Goal: Transaction & Acquisition: Download file/media

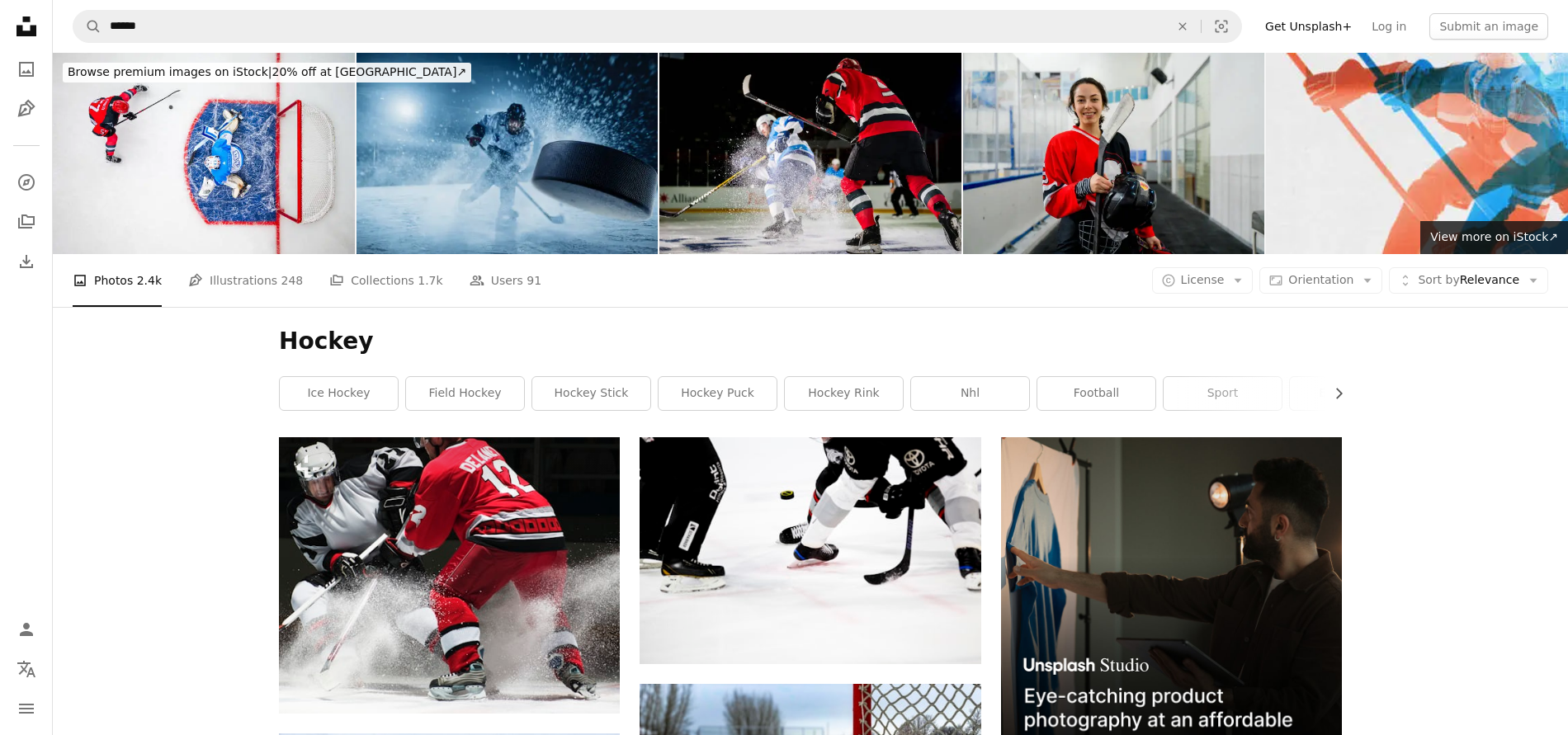
scroll to position [870, 0]
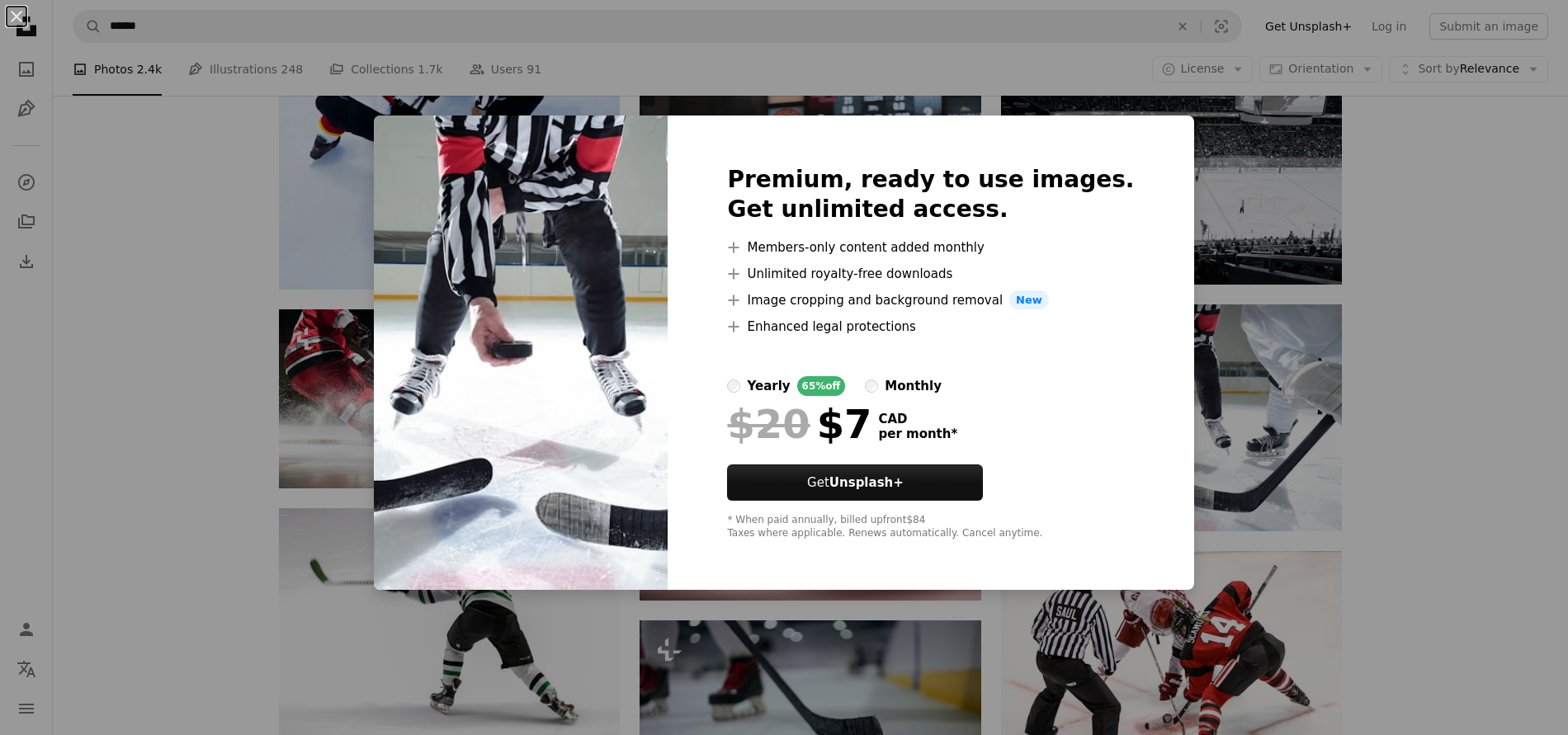
click at [1425, 360] on div "An X shape Premium, ready to use images. Get unlimited access. A plus sign Memb…" at bounding box center [784, 367] width 1568 height 735
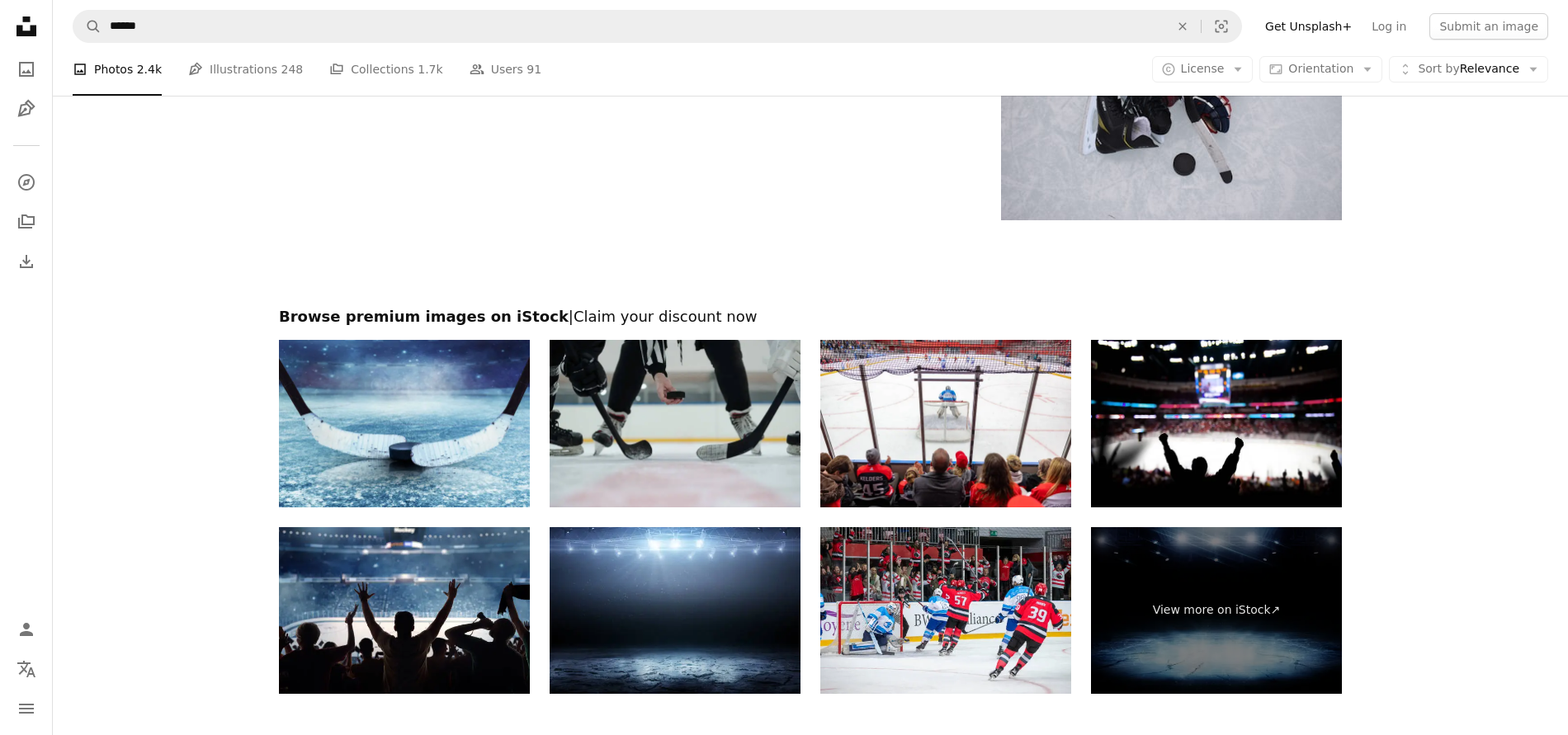
scroll to position [3201, 0]
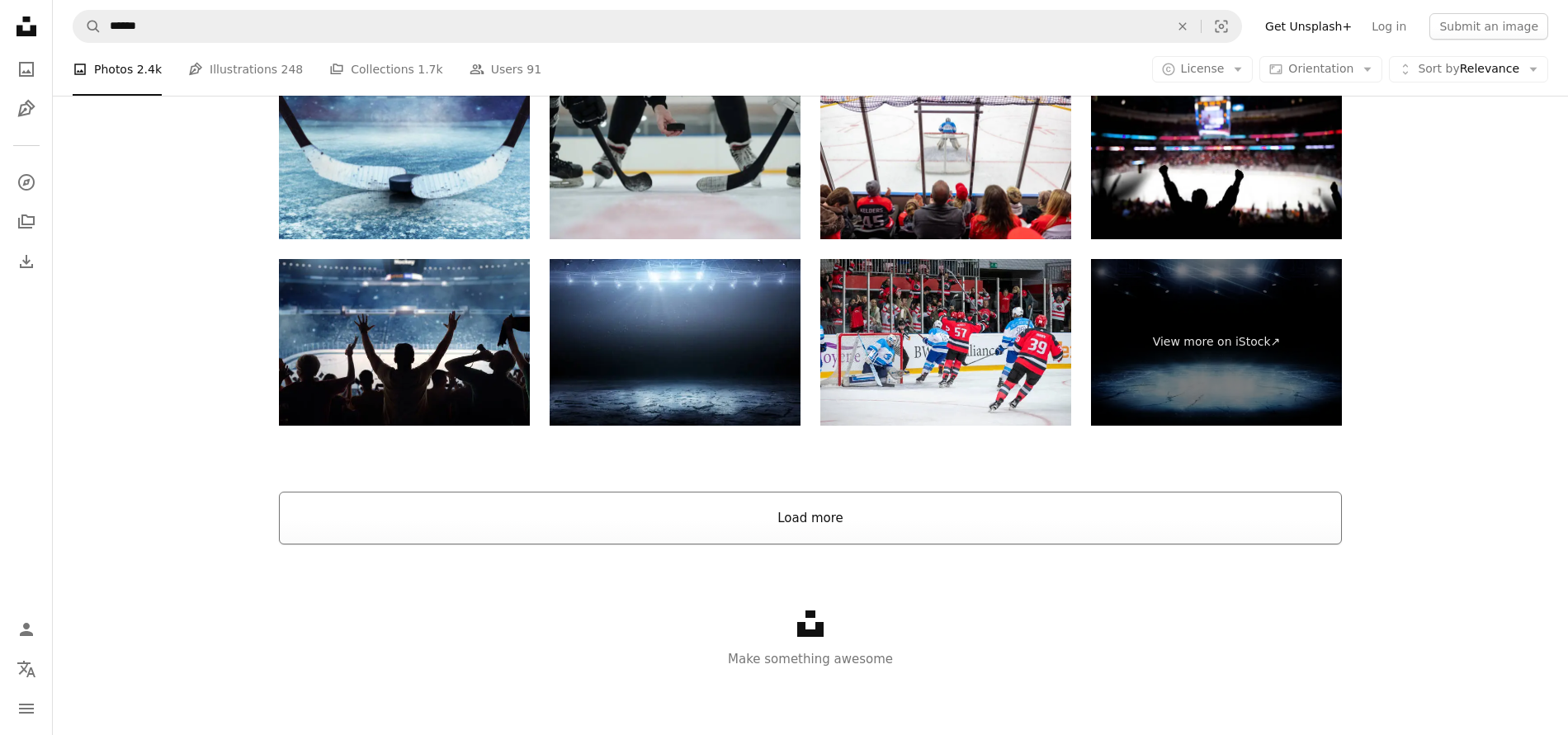
click at [806, 522] on button "Load more" at bounding box center [810, 518] width 1063 height 53
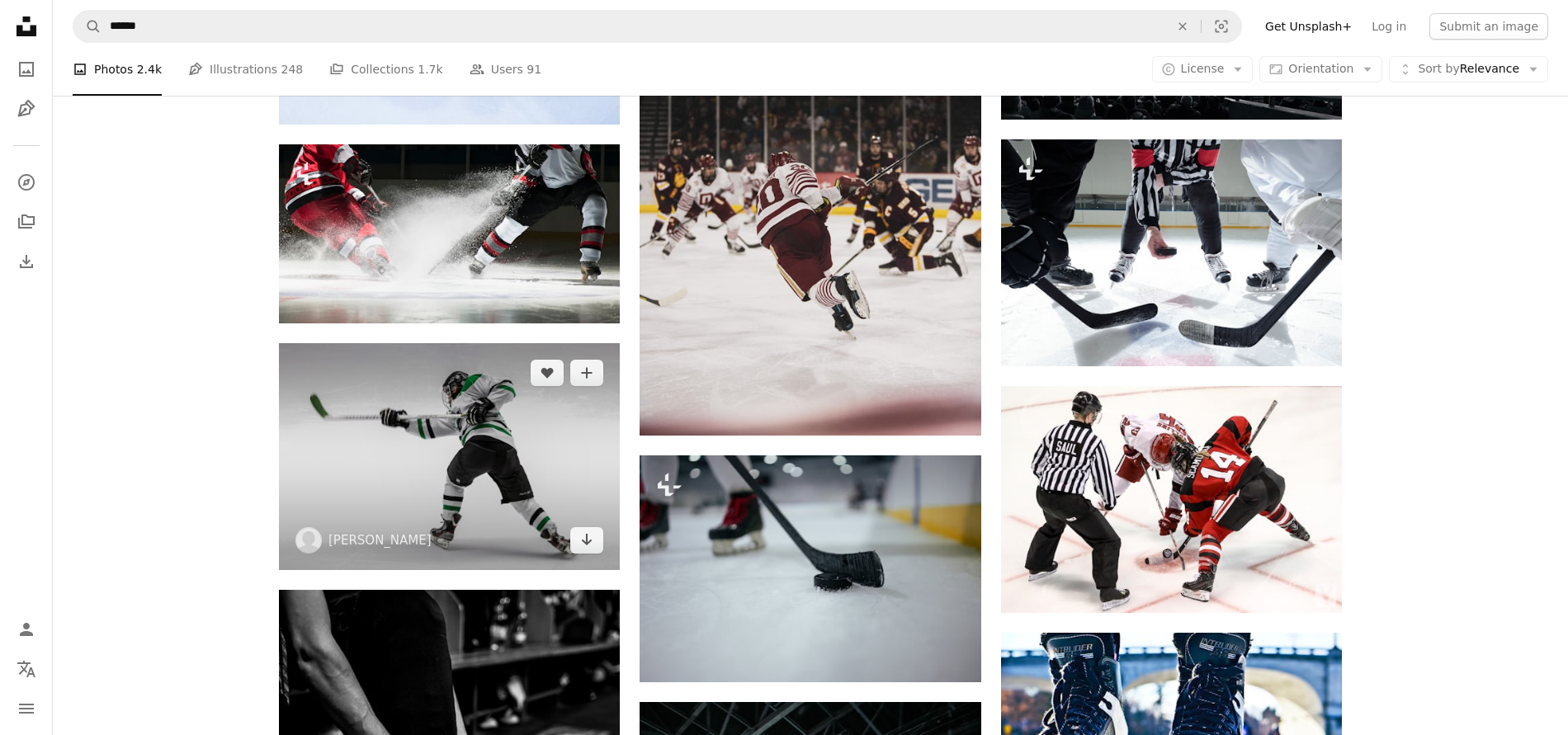
scroll to position [1027, 0]
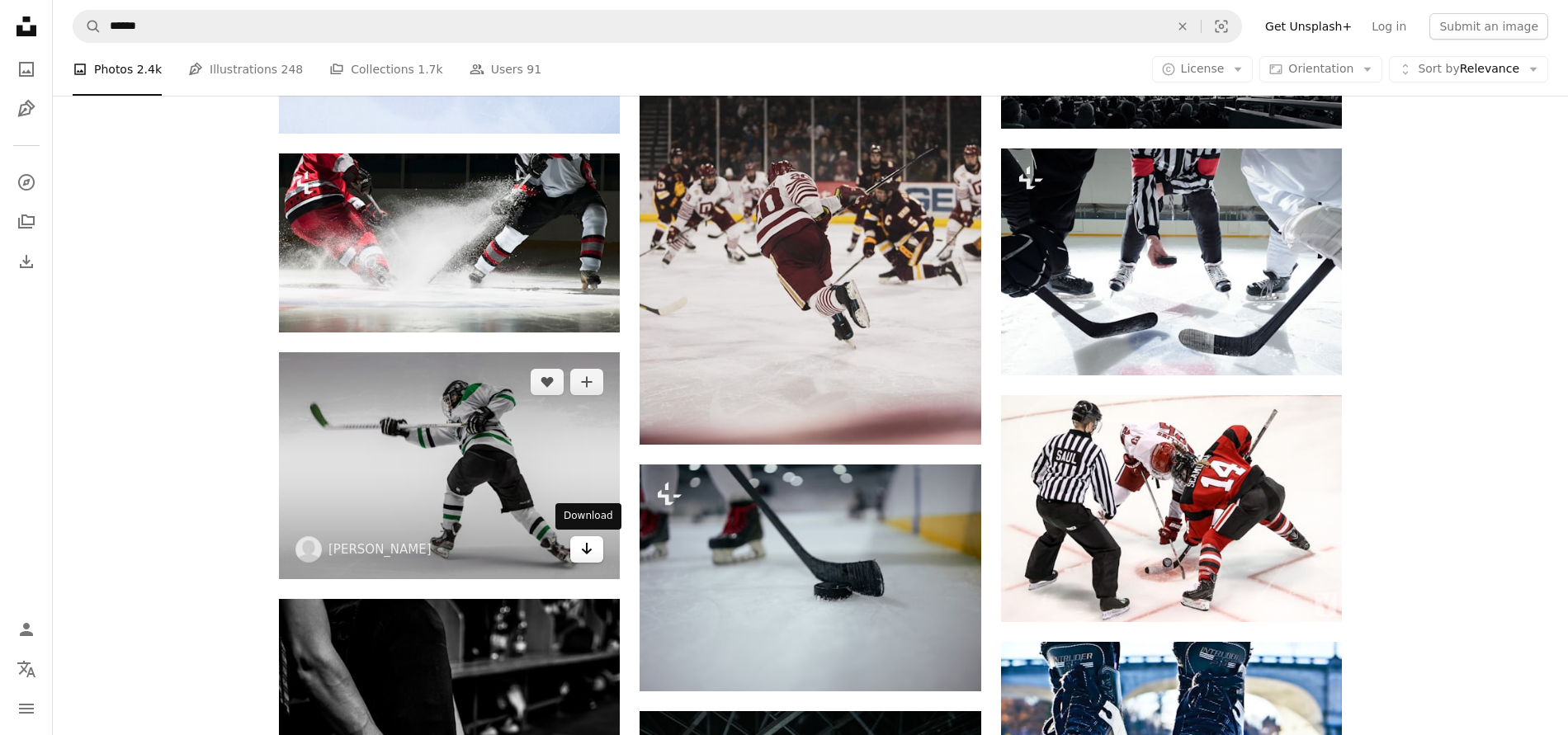
click at [592, 557] on icon "Arrow pointing down" at bounding box center [587, 549] width 13 height 20
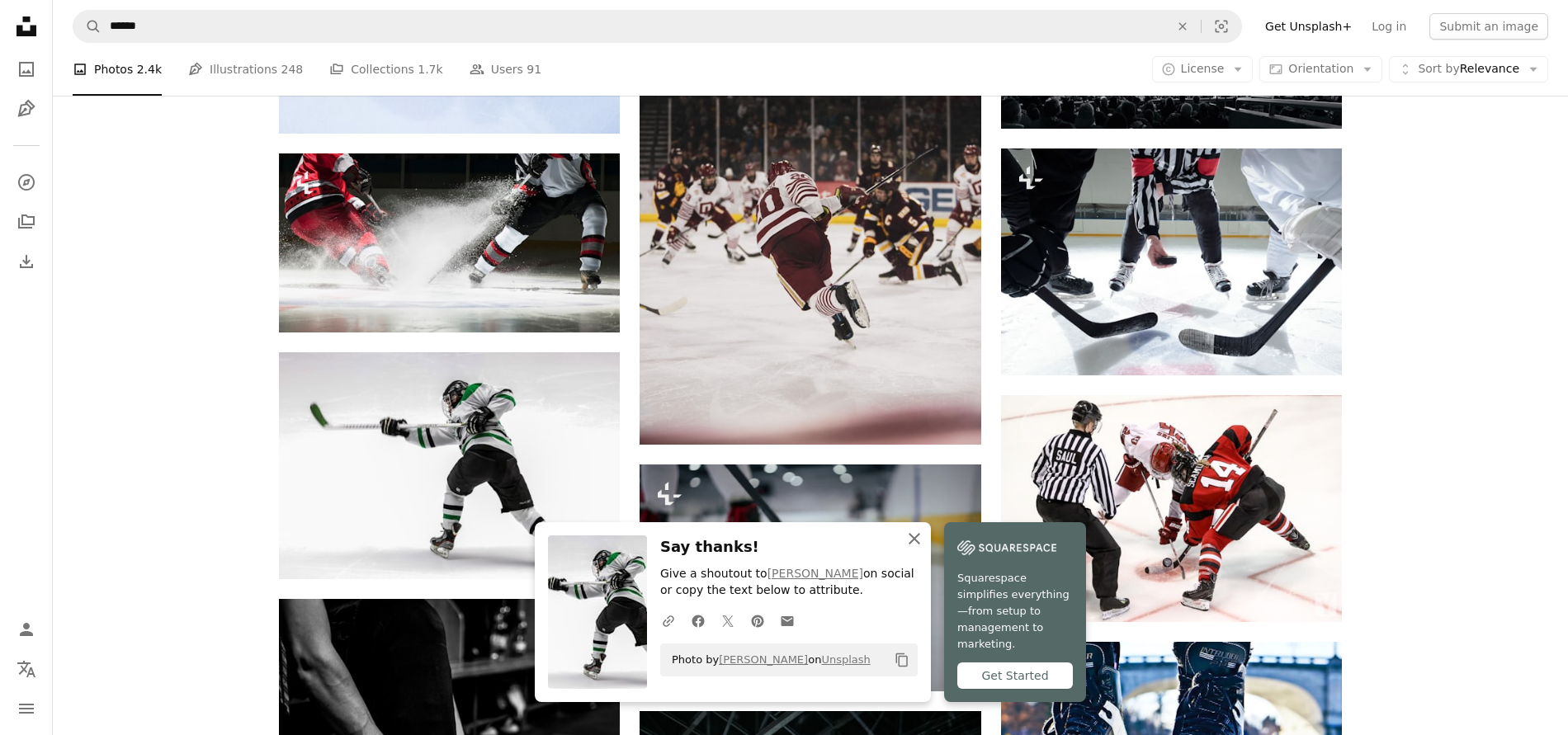
click at [918, 549] on icon "An X shape" at bounding box center [914, 539] width 20 height 20
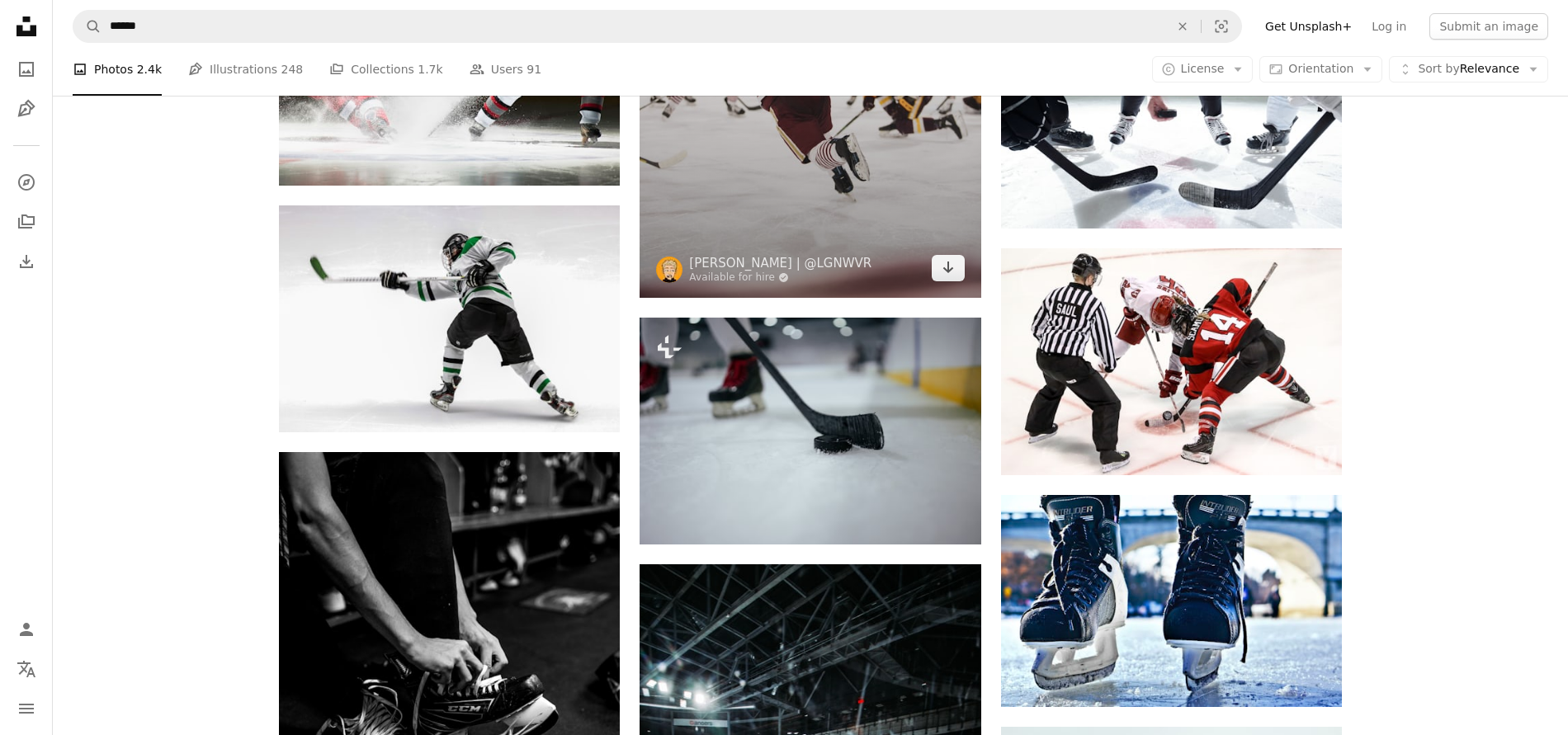
scroll to position [1179, 0]
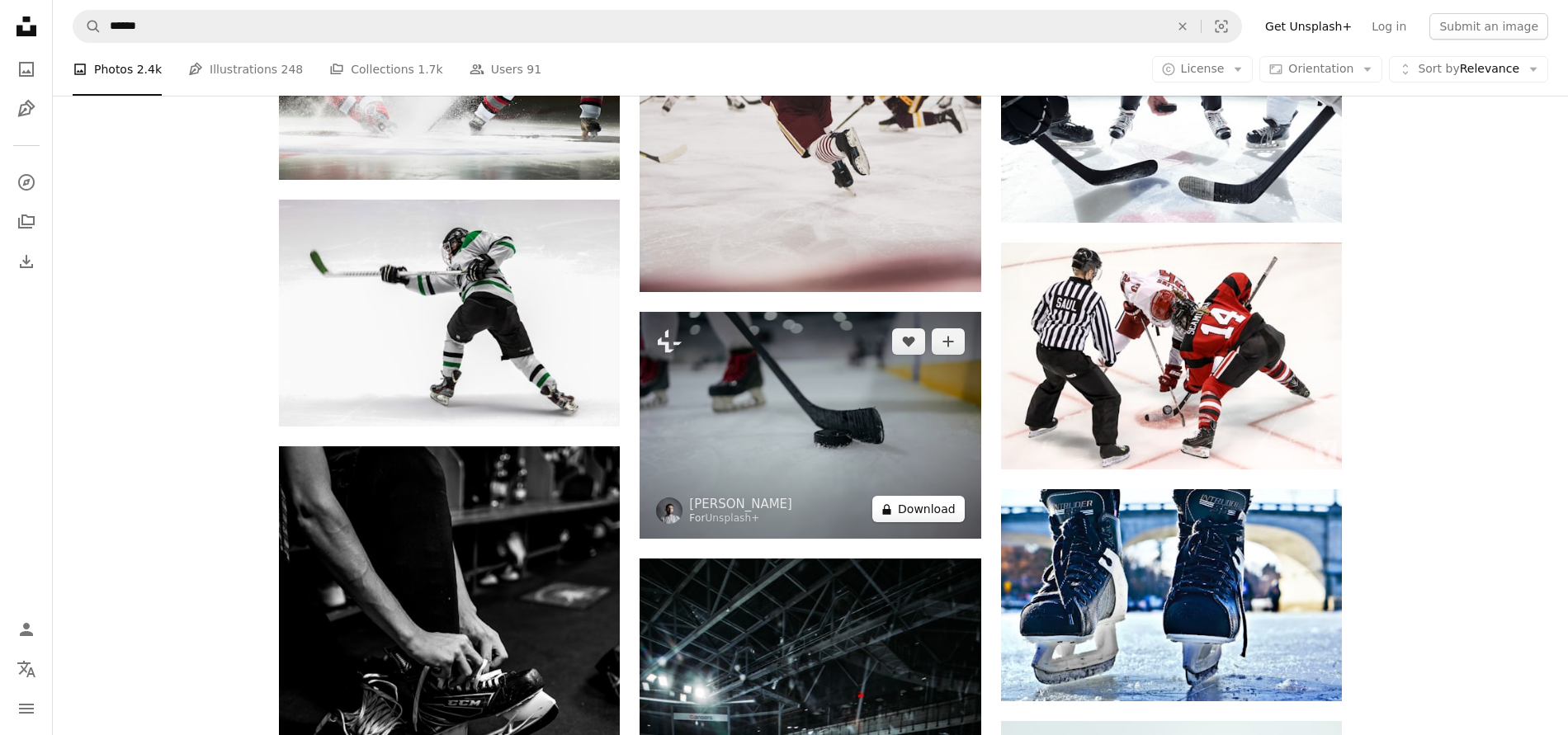
click at [902, 507] on button "A lock Download" at bounding box center [918, 509] width 92 height 27
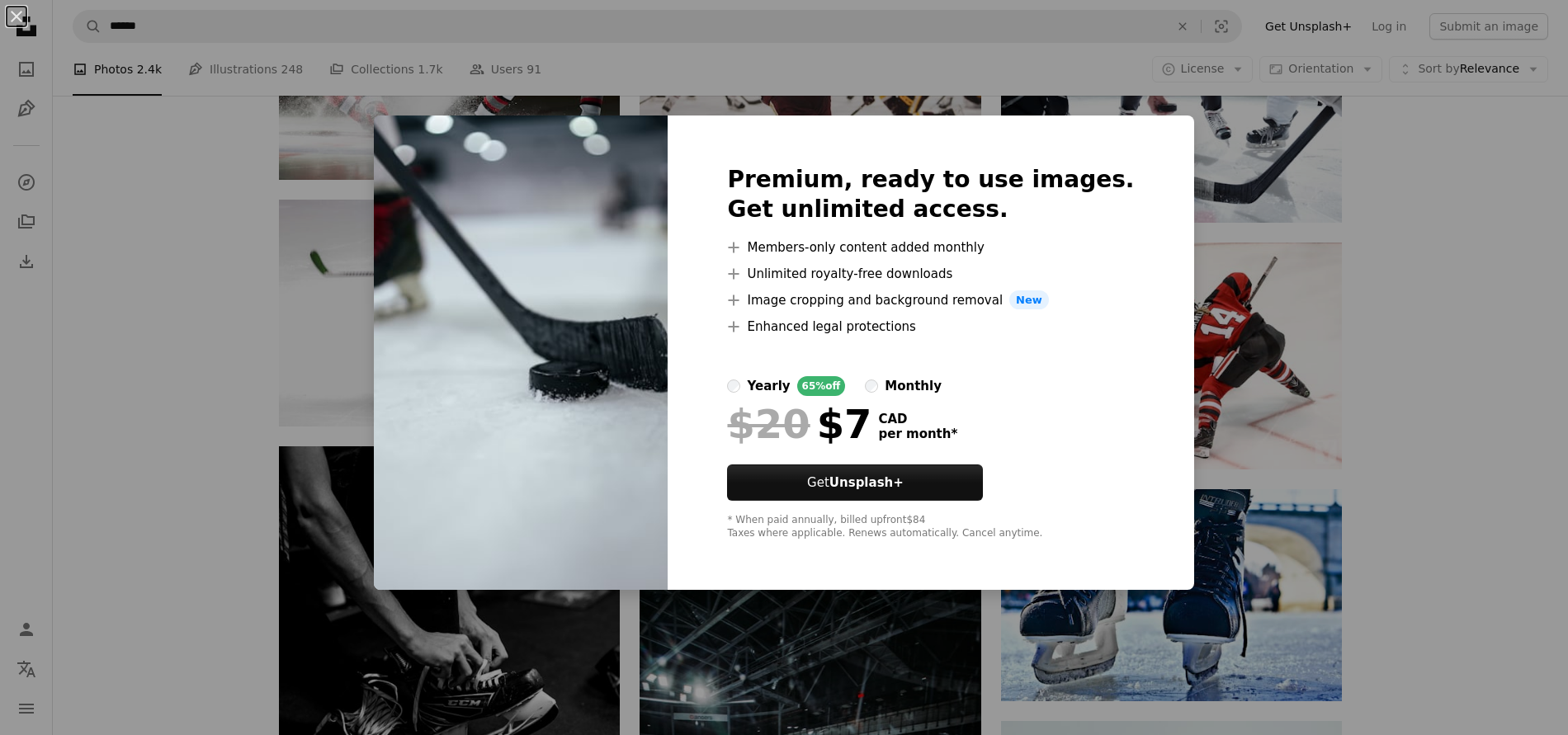
click at [1383, 395] on div "An X shape Premium, ready to use images. Get unlimited access. A plus sign Memb…" at bounding box center [784, 367] width 1568 height 735
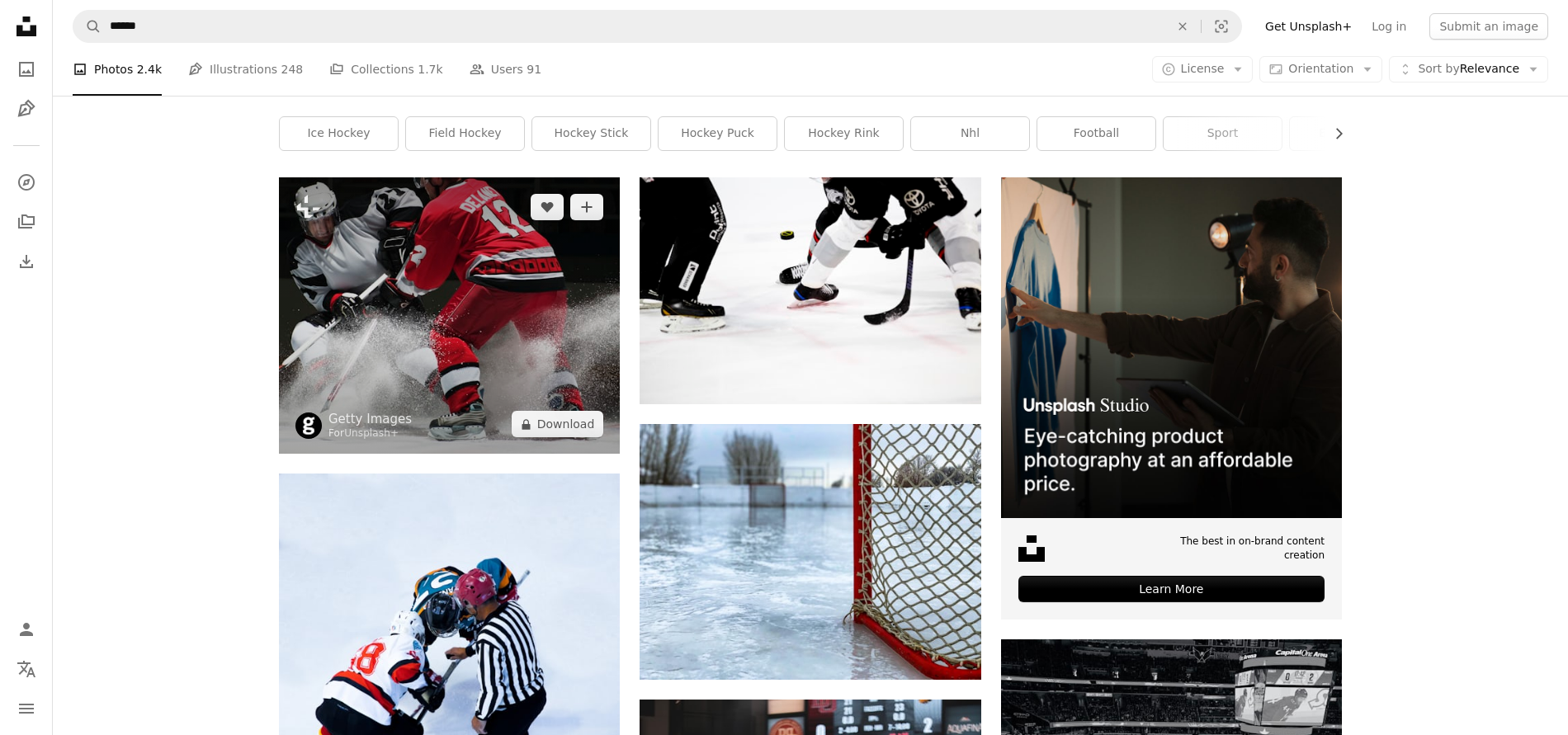
scroll to position [259, 0]
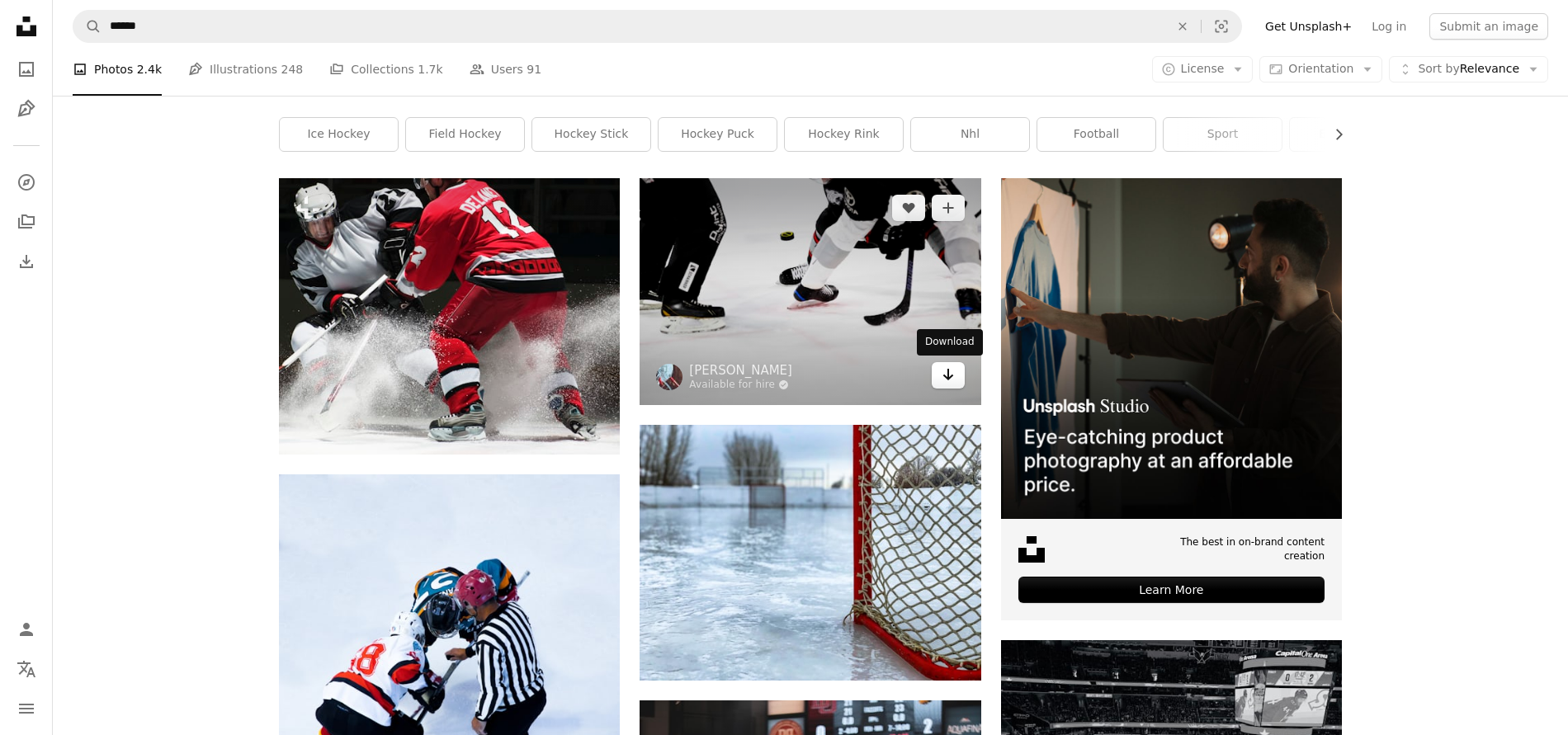
click at [943, 381] on icon "Arrow pointing down" at bounding box center [948, 374] width 13 height 20
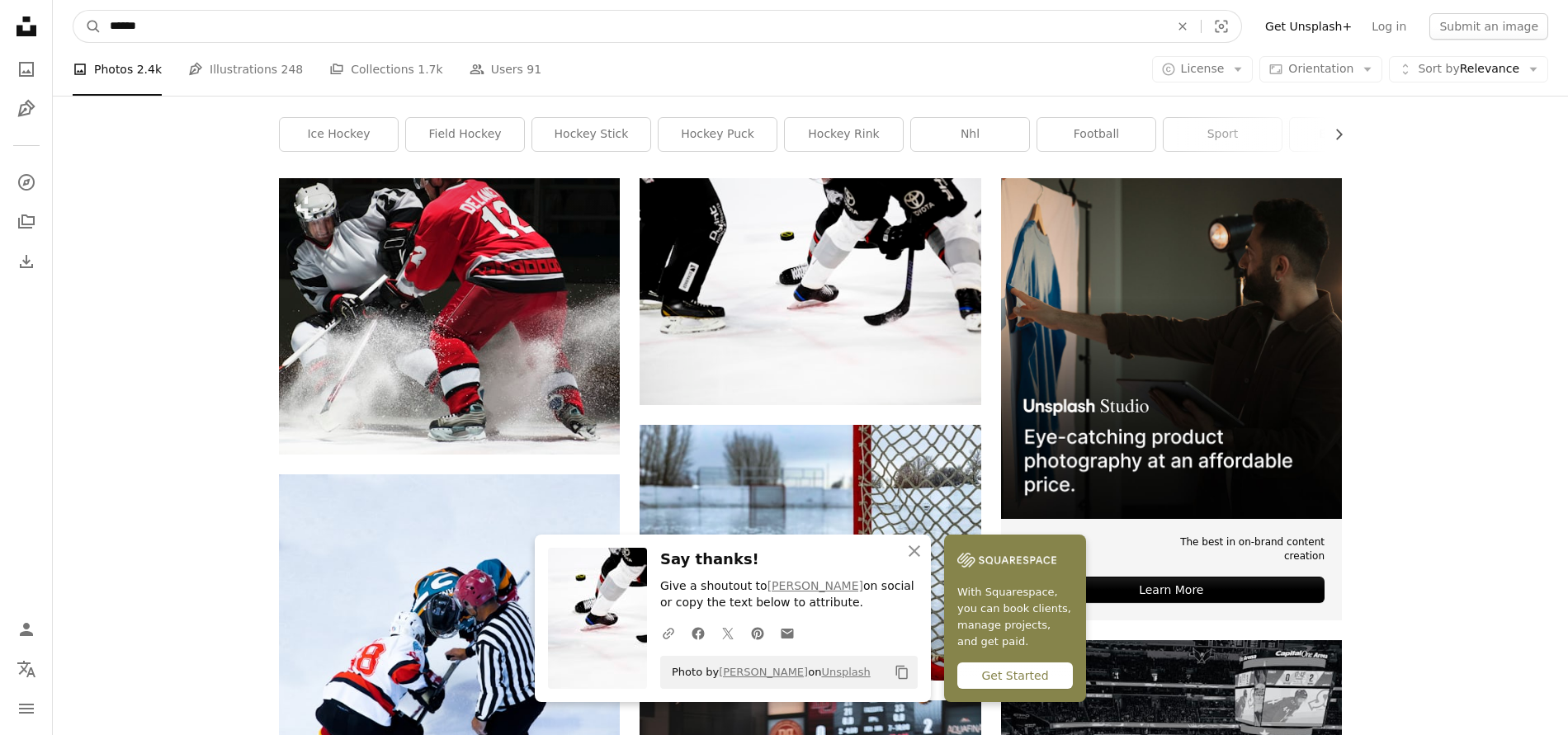
click at [178, 23] on input "******" at bounding box center [633, 27] width 1063 height 31
drag, startPoint x: 178, startPoint y: 23, endPoint x: 113, endPoint y: 26, distance: 65.1
click at [113, 26] on input "******" at bounding box center [633, 27] width 1063 height 31
type input "**********"
click at [73, 11] on button "A magnifying glass" at bounding box center [87, 27] width 28 height 31
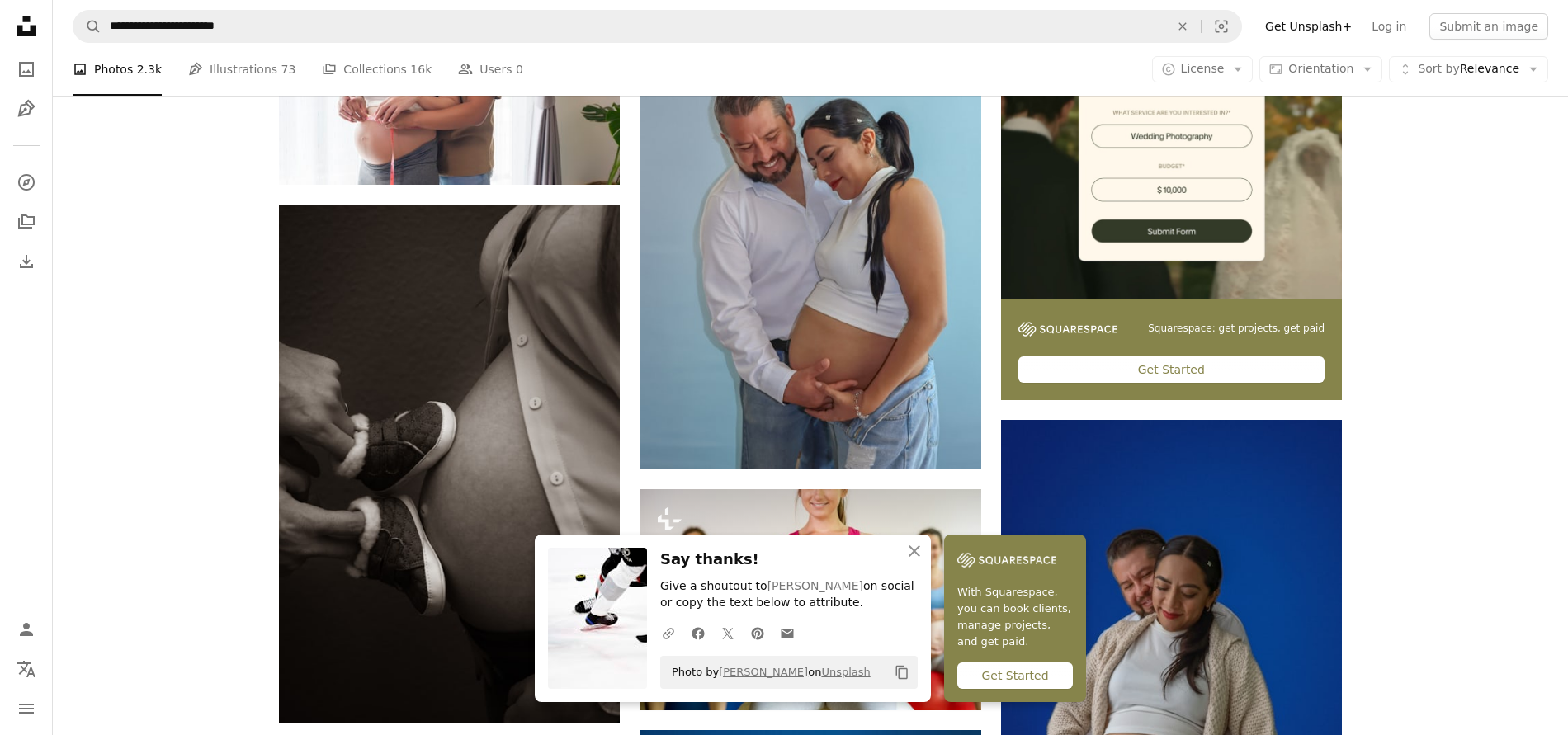
scroll to position [508, 0]
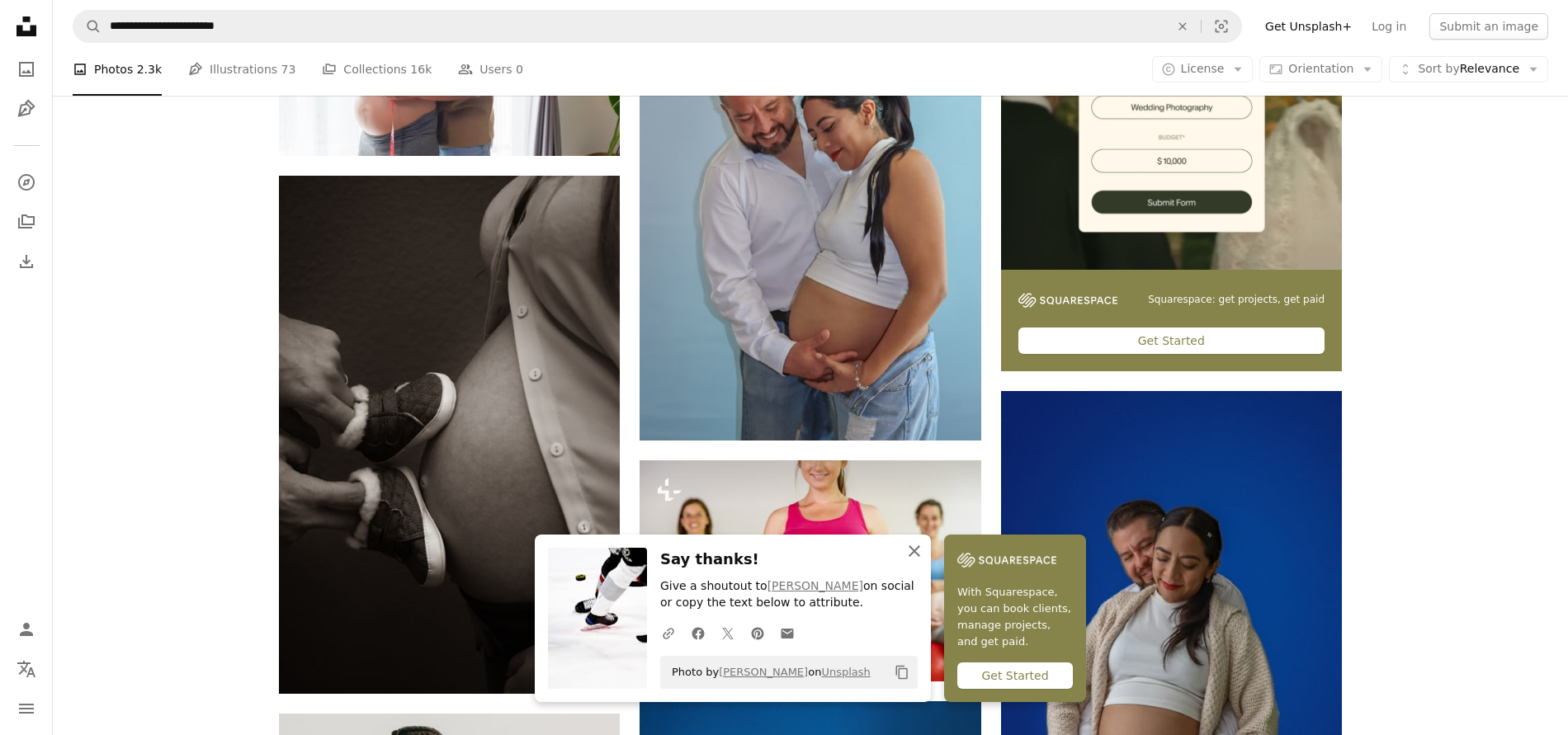
click at [915, 552] on icon "button" at bounding box center [914, 551] width 12 height 12
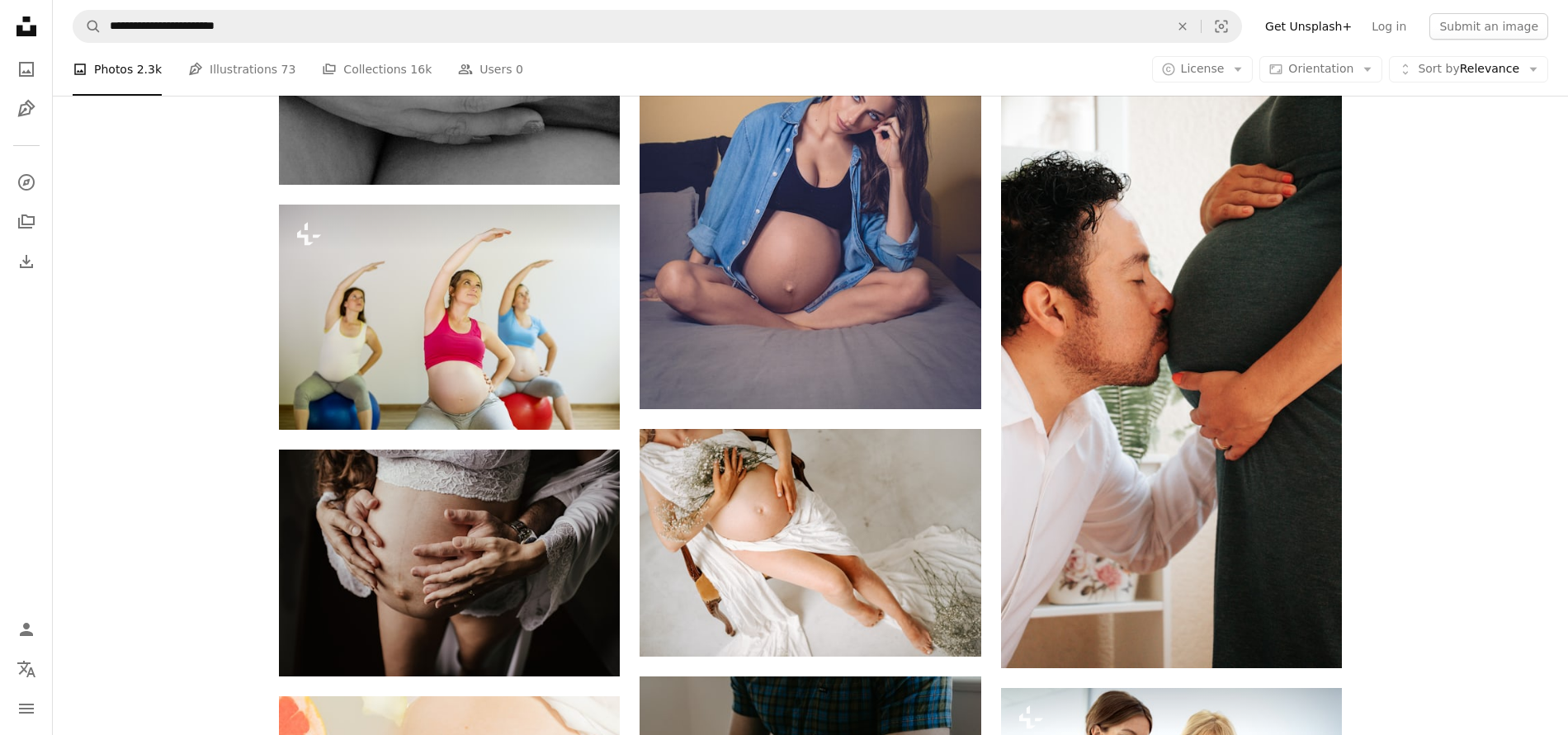
scroll to position [5439, 0]
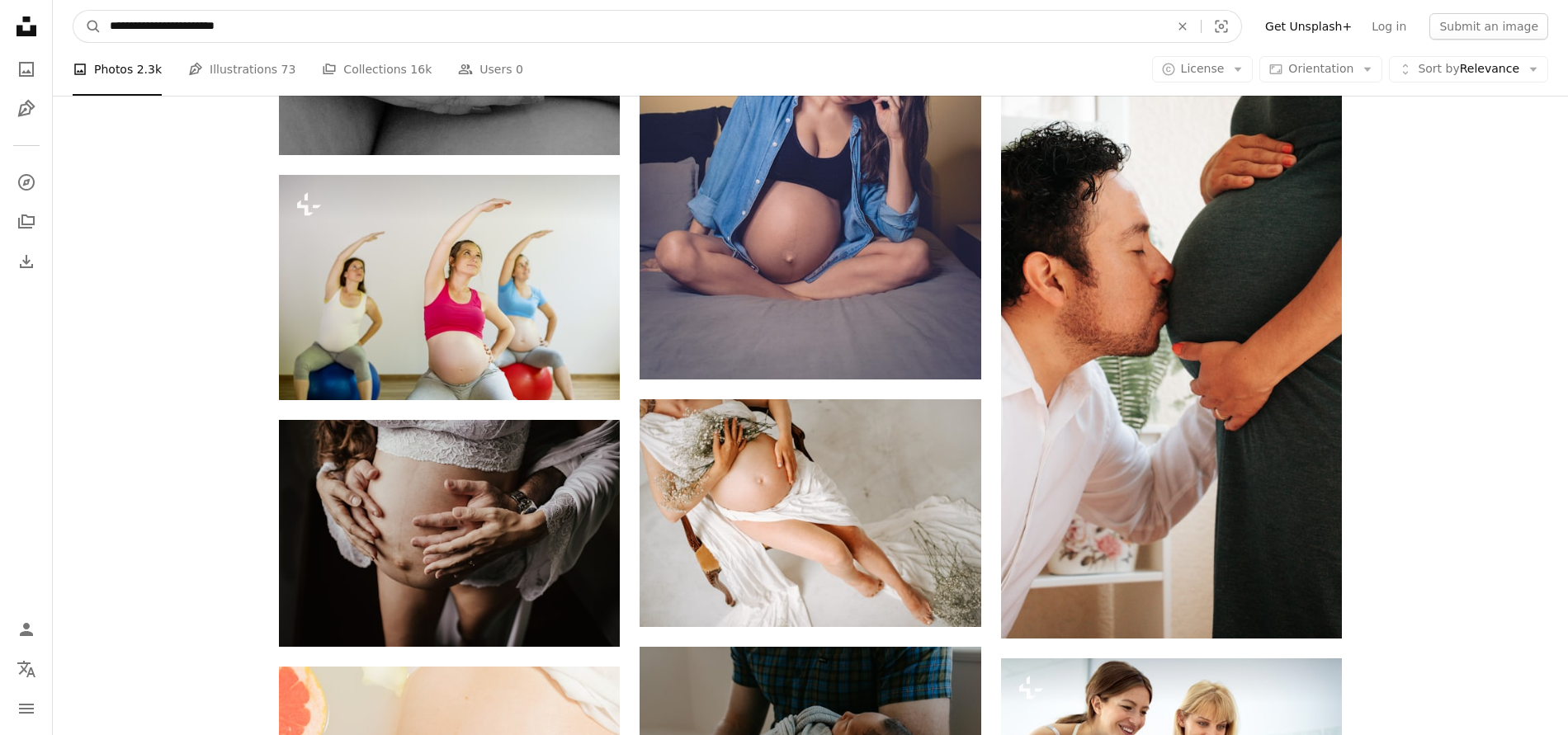
click at [255, 36] on input "**********" at bounding box center [633, 27] width 1063 height 31
type input "*"
type input "*******"
click at [73, 11] on button "A magnifying glass" at bounding box center [87, 27] width 28 height 31
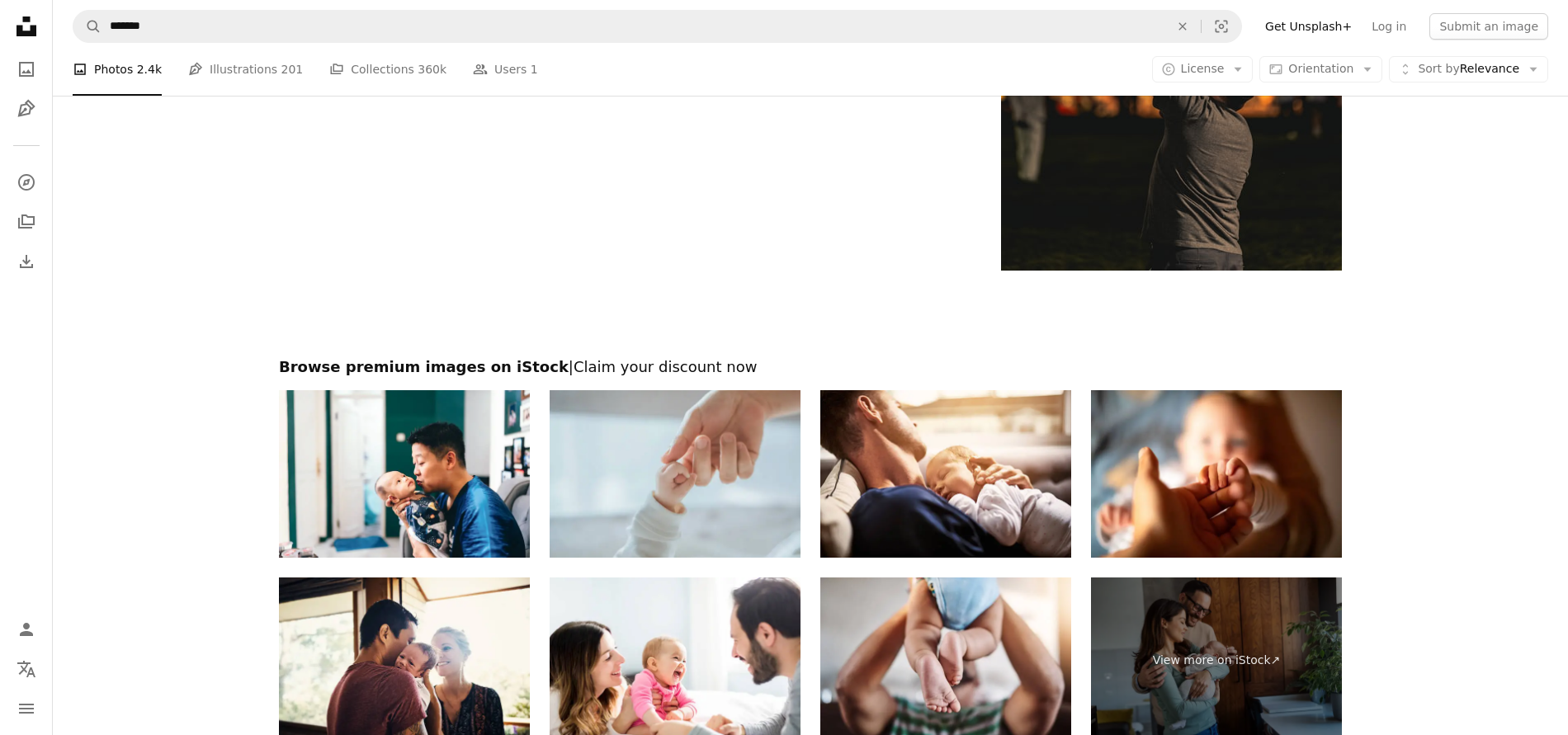
scroll to position [3508, 0]
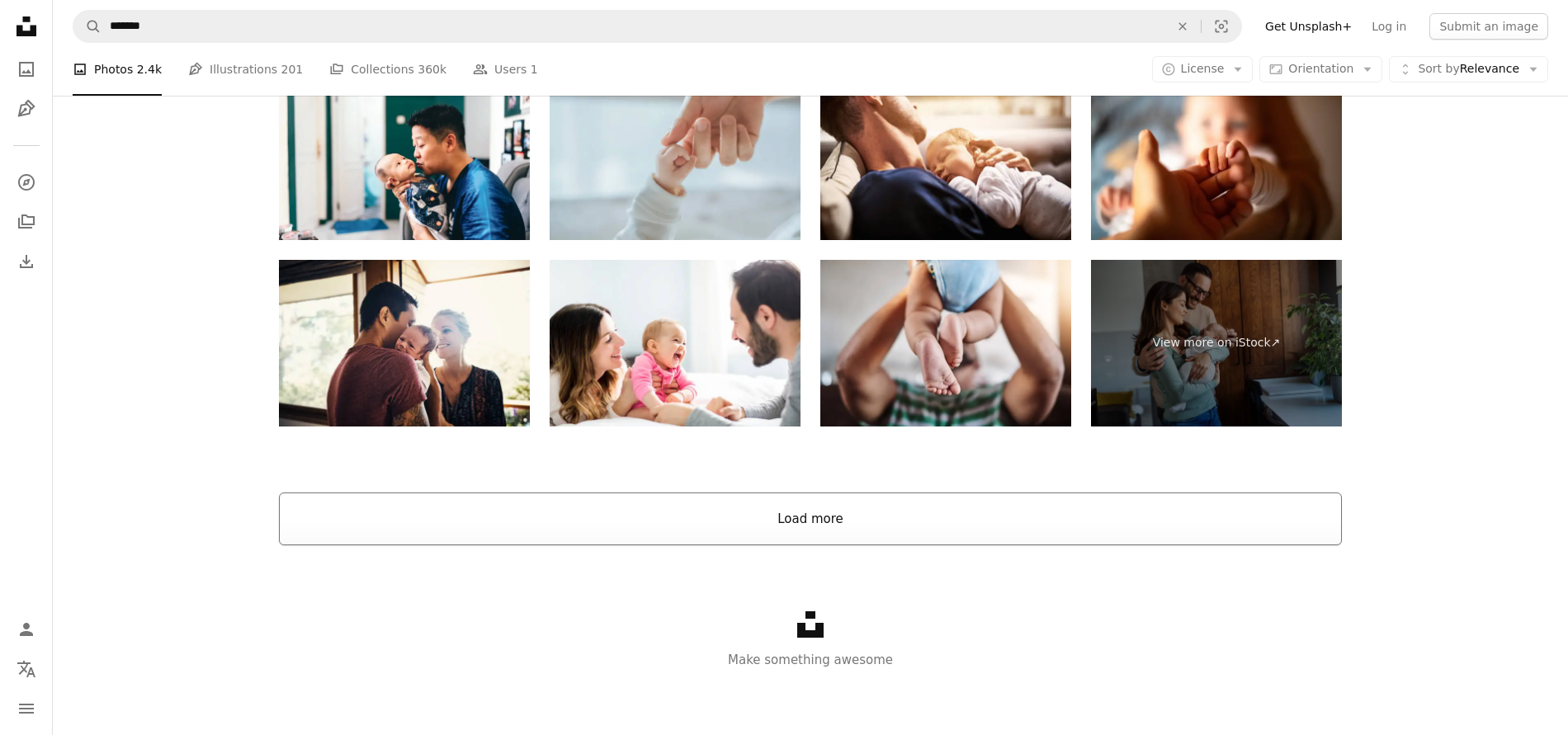
click at [827, 524] on button "Load more" at bounding box center [810, 519] width 1063 height 53
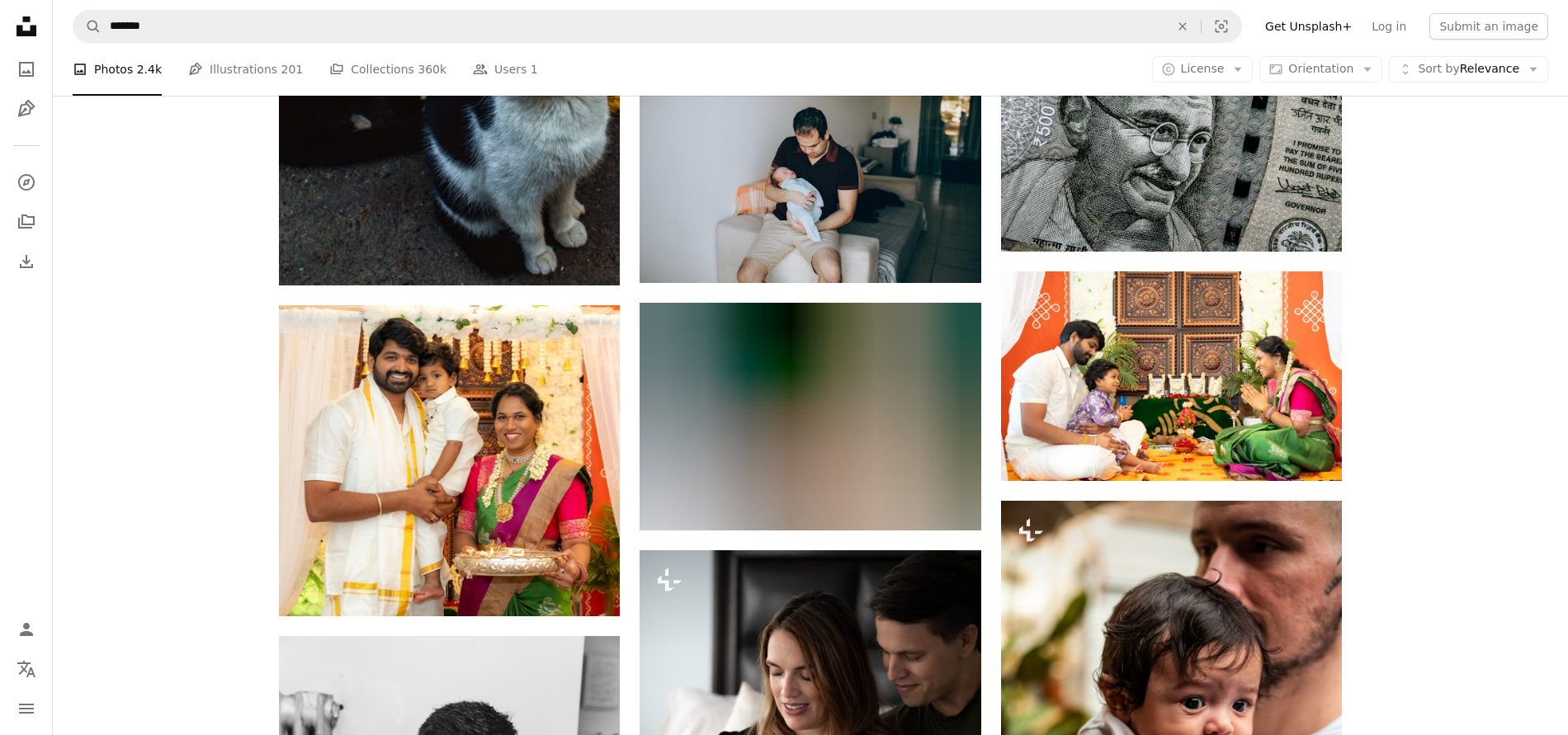
scroll to position [4803, 0]
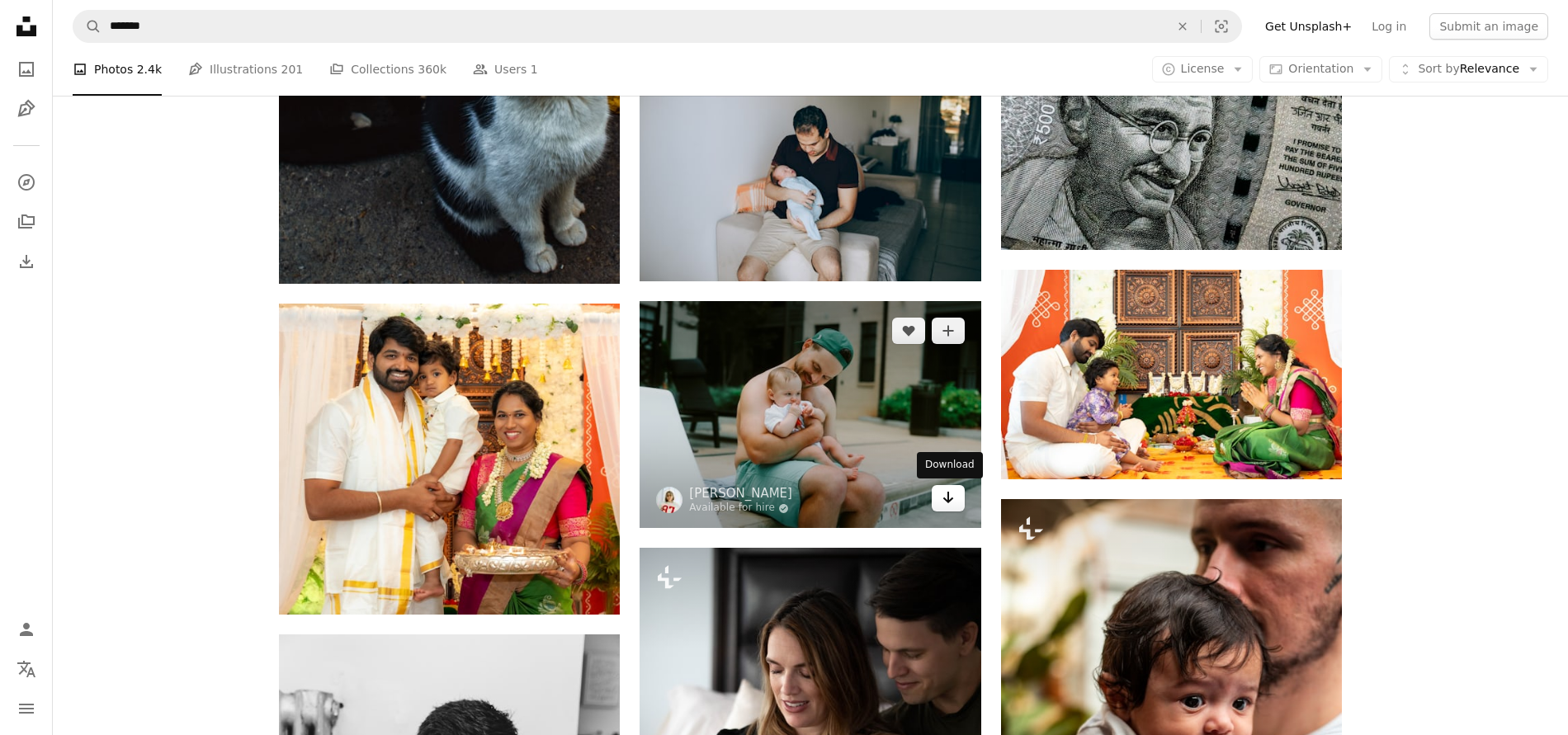
click at [950, 507] on link "Arrow pointing down" at bounding box center [948, 498] width 33 height 27
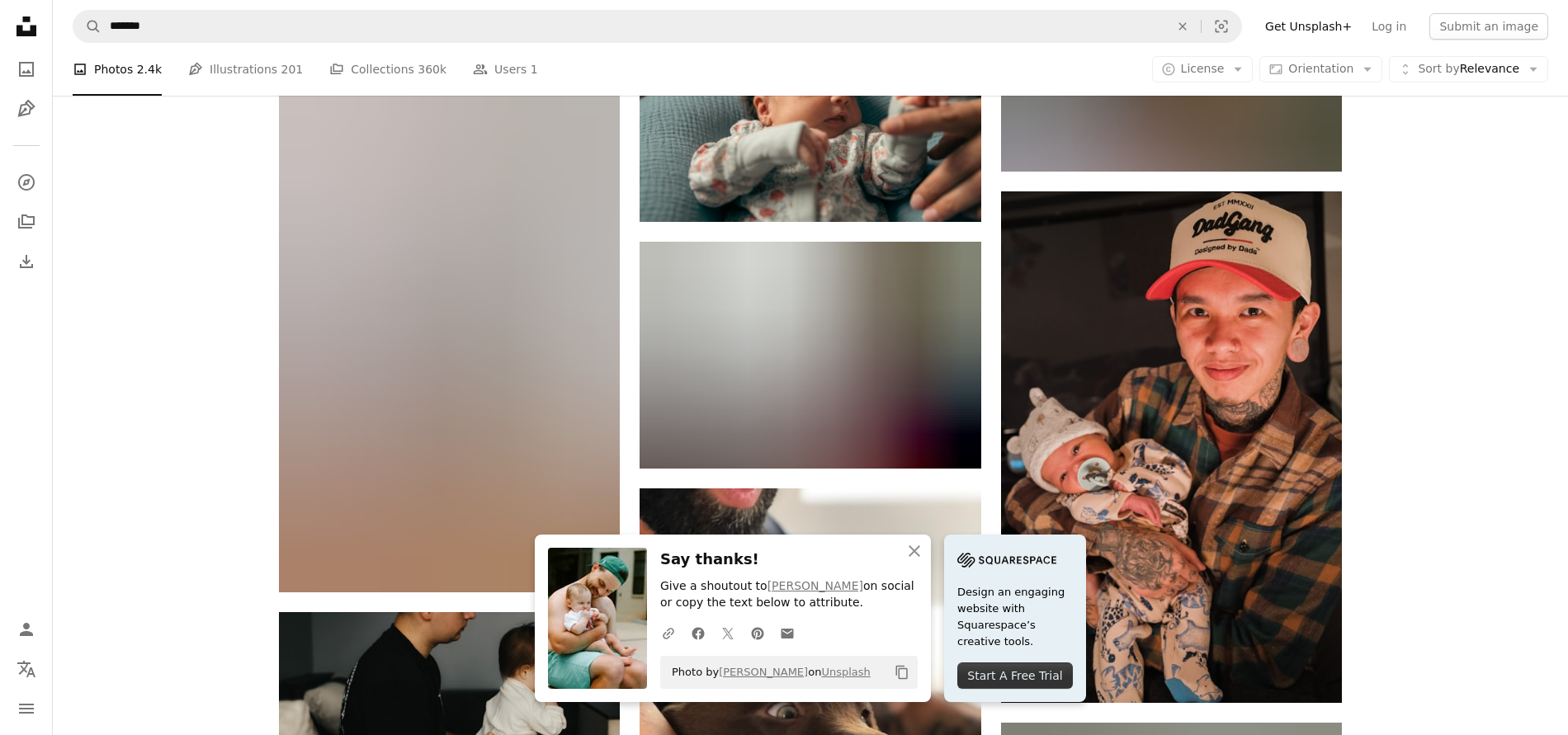
scroll to position [5890, 0]
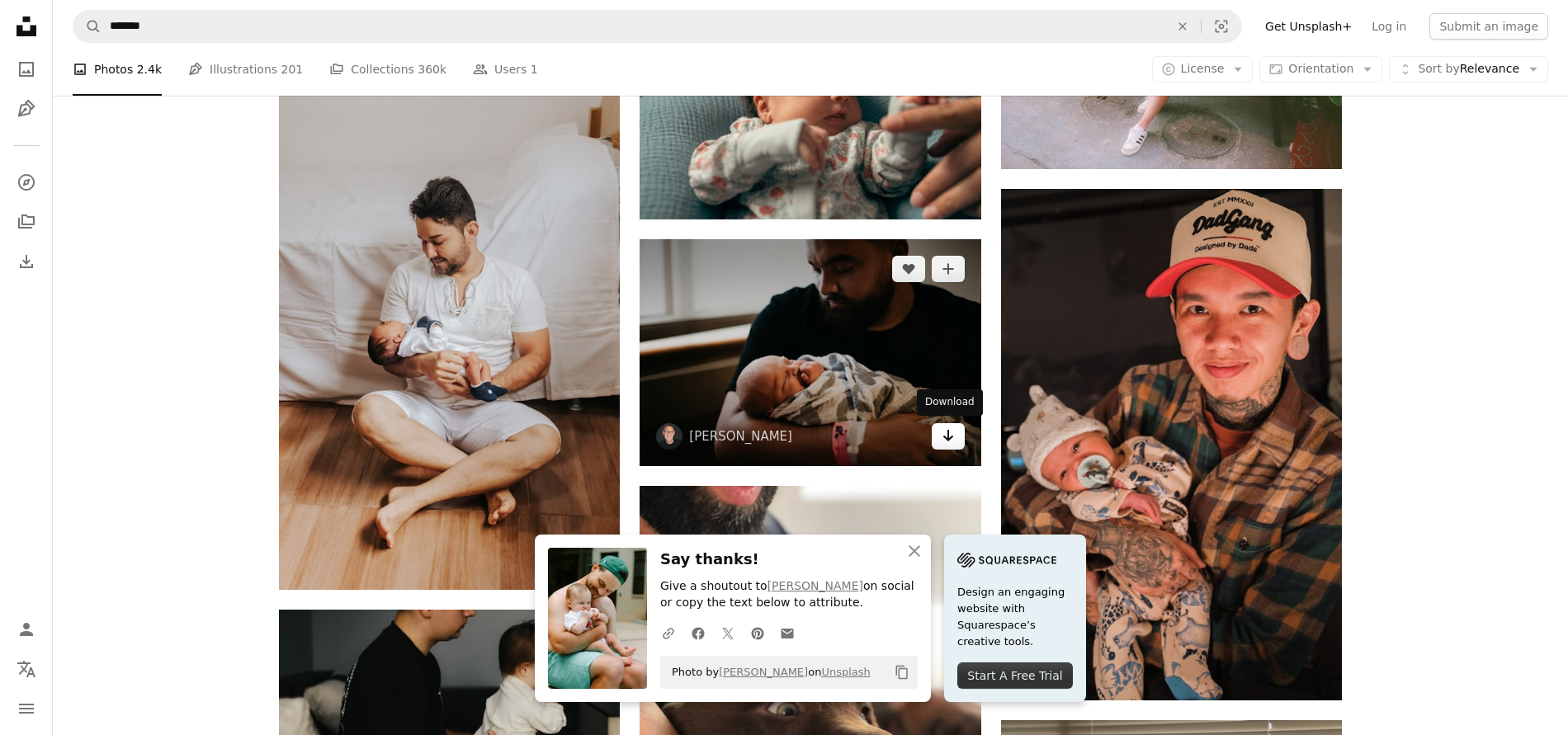
click at [942, 445] on link "Arrow pointing down" at bounding box center [948, 436] width 33 height 27
